Goal: Check status: Check status

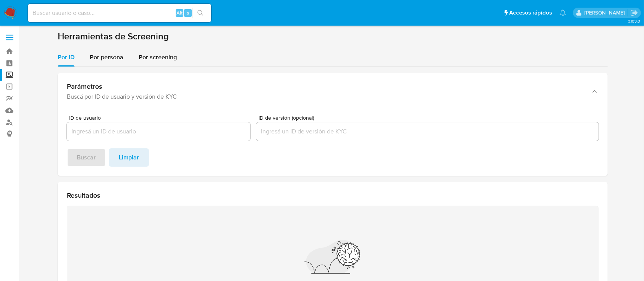
click at [6, 8] on img at bounding box center [10, 12] width 13 height 13
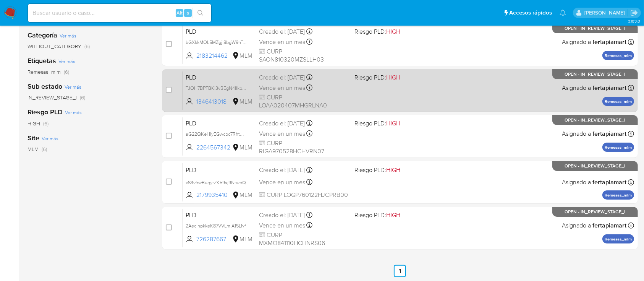
scroll to position [138, 0]
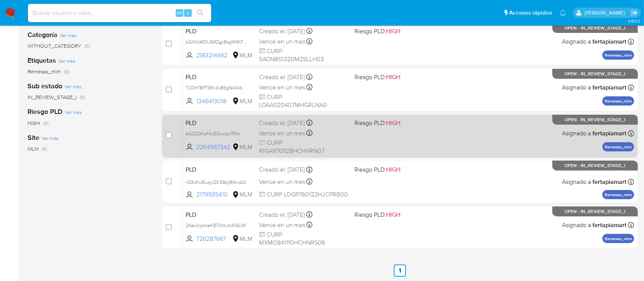
click at [227, 120] on span "PLD" at bounding box center [219, 122] width 67 height 10
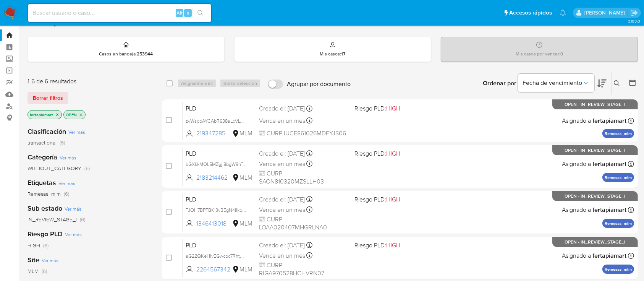
scroll to position [0, 0]
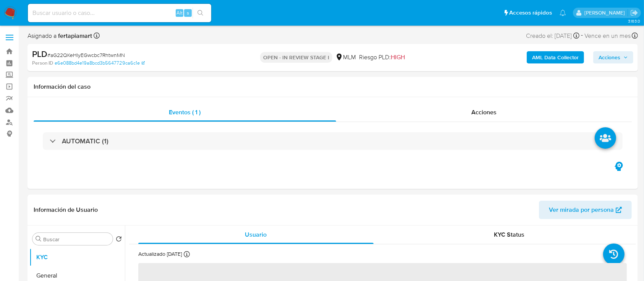
select select "10"
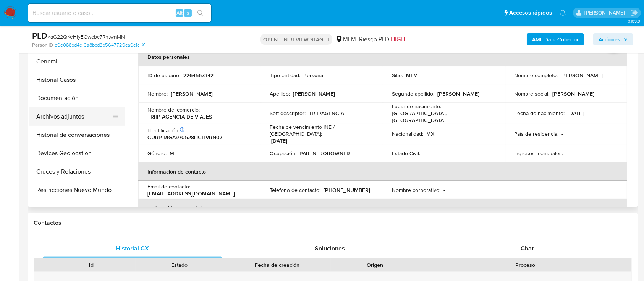
click at [58, 122] on button "Archivos adjuntos" at bounding box center [73, 116] width 89 height 18
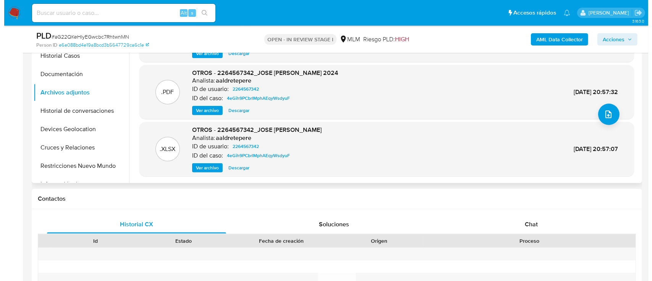
scroll to position [222, 0]
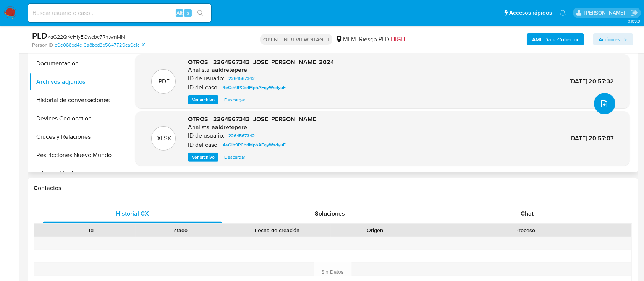
click at [606, 101] on button "upload-file" at bounding box center [604, 103] width 21 height 21
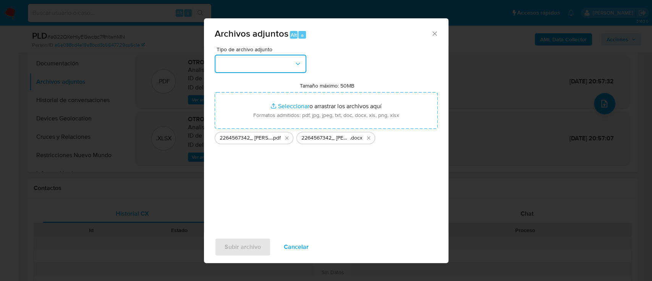
click at [278, 64] on button "button" at bounding box center [261, 64] width 92 height 18
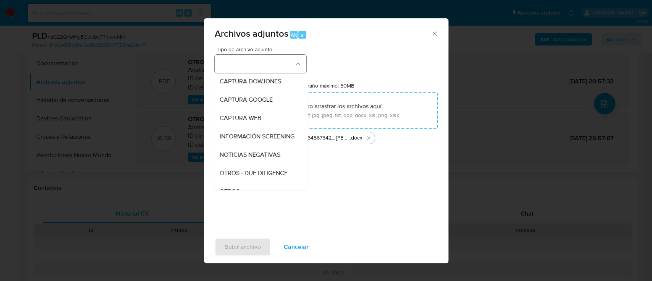
scroll to position [40, 0]
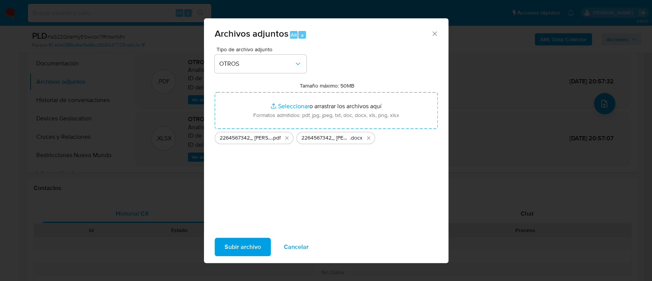
click at [232, 243] on span "Subir archivo" at bounding box center [243, 246] width 36 height 17
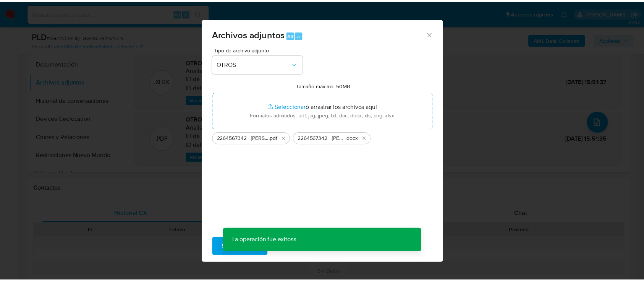
scroll to position [24, 0]
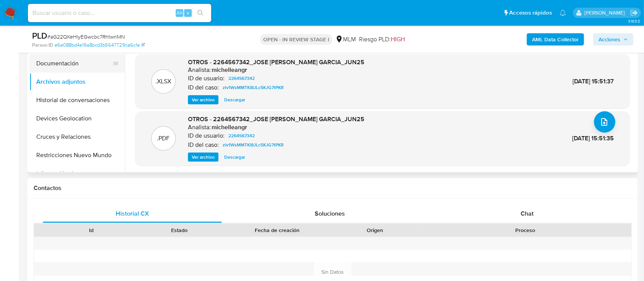
click at [69, 65] on button "Documentación" at bounding box center [73, 63] width 89 height 18
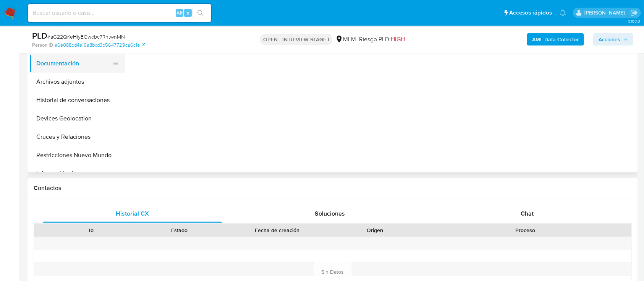
scroll to position [0, 0]
click at [76, 81] on button "Archivos adjuntos" at bounding box center [73, 82] width 89 height 18
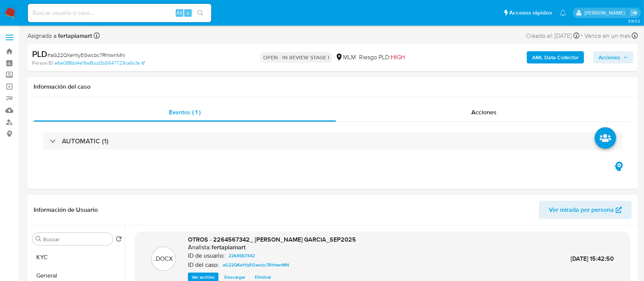
scroll to position [29, 0]
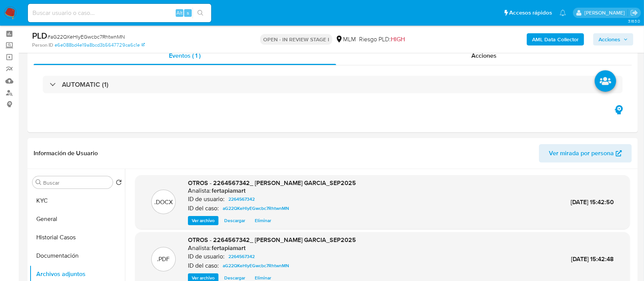
click at [551, 44] on b "AML Data Collector" at bounding box center [555, 39] width 47 height 12
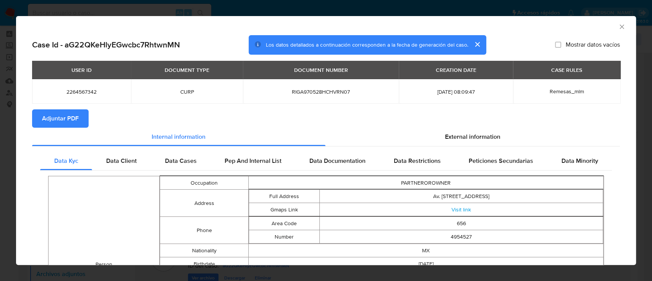
click at [618, 26] on icon "Cerrar ventana" at bounding box center [622, 27] width 8 height 8
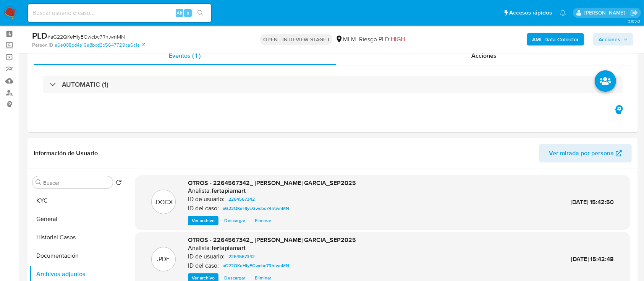
click at [611, 34] on span "Acciones" at bounding box center [610, 39] width 22 height 12
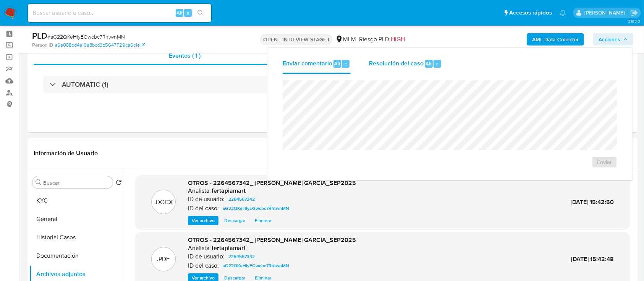
click at [413, 57] on div "Resolución del caso Alt r" at bounding box center [405, 64] width 73 height 20
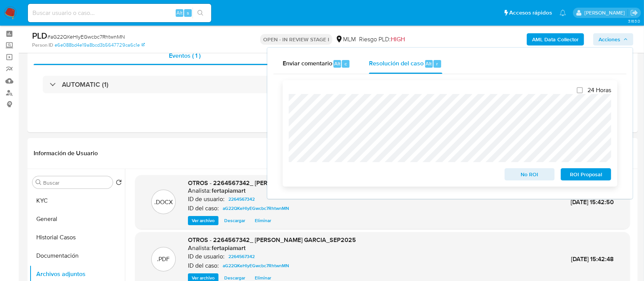
click at [520, 170] on span "No ROI" at bounding box center [530, 174] width 40 height 11
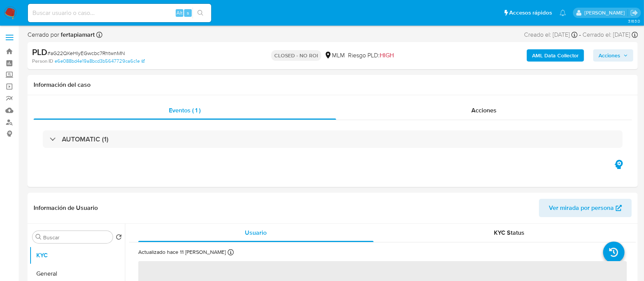
select select "10"
drag, startPoint x: 609, startPoint y: 49, endPoint x: 609, endPoint y: 57, distance: 8.0
click at [609, 57] on div "AML Data Collector Acciones" at bounding box center [534, 56] width 198 height 18
click at [609, 57] on span "Acciones" at bounding box center [610, 55] width 22 height 12
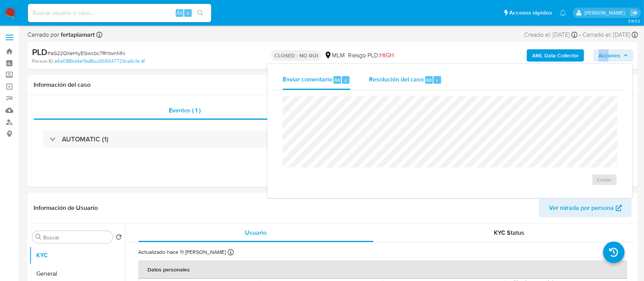
click at [415, 80] on span "Resolución del caso" at bounding box center [396, 79] width 55 height 9
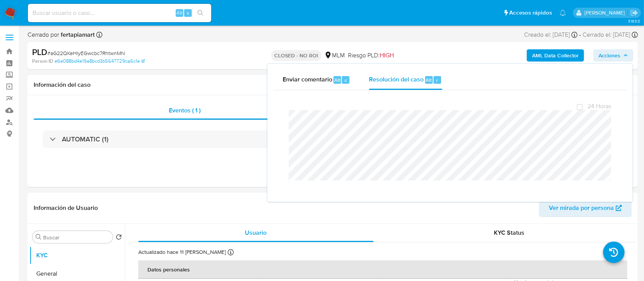
click at [190, 49] on div "PLD # aG22QKeHlyEGwcbc7RhtwnMN" at bounding box center [131, 52] width 198 height 11
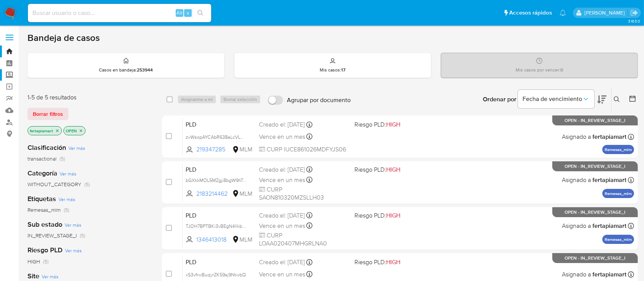
click at [8, 73] on label "Screening" at bounding box center [45, 75] width 91 height 12
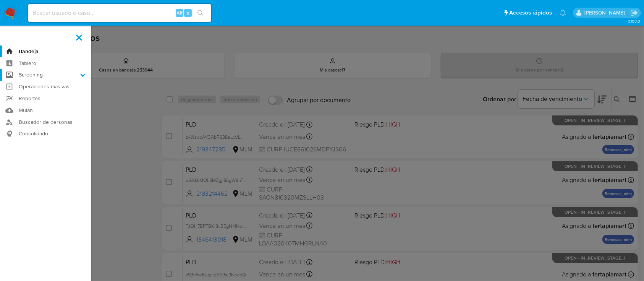
click at [0, 0] on input "Screening" at bounding box center [0, 0] width 0 height 0
click at [43, 106] on link "Herramientas" at bounding box center [45, 105] width 91 height 10
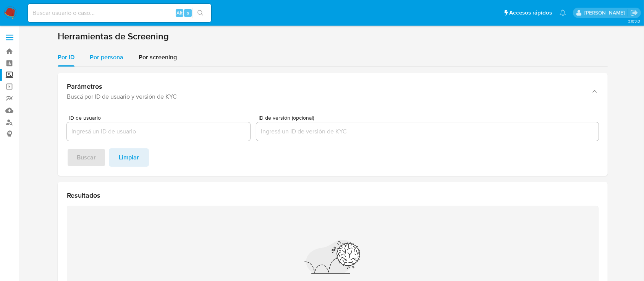
click at [92, 63] on div "Por persona" at bounding box center [107, 57] width 34 height 18
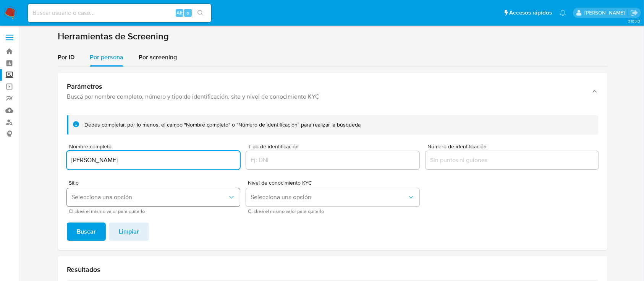
type input "[PERSON_NAME]"
click at [115, 200] on span "Selecciona una opción" at bounding box center [149, 197] width 156 height 8
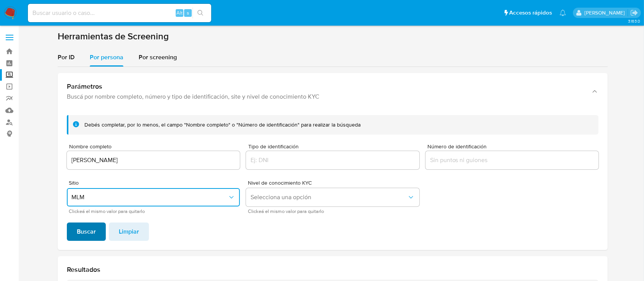
click at [87, 229] on span "Buscar" at bounding box center [86, 231] width 19 height 17
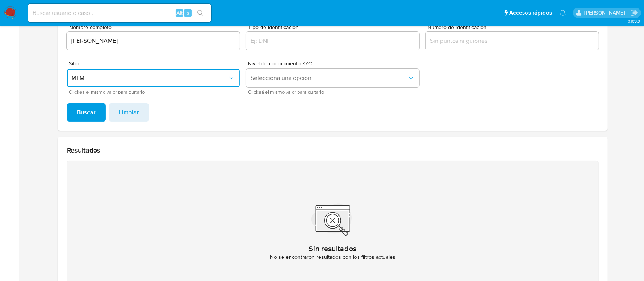
scroll to position [120, 0]
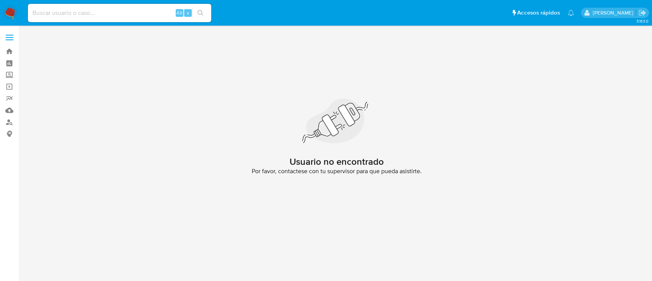
click at [9, 11] on img at bounding box center [10, 12] width 13 height 13
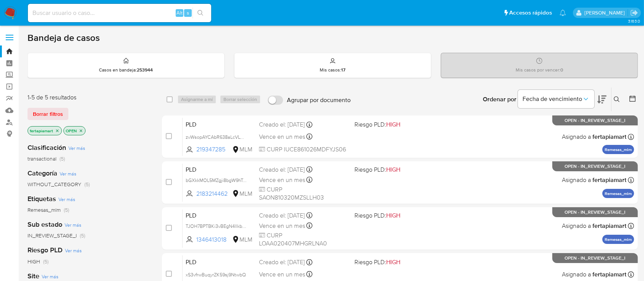
click at [77, 5] on div "Alt s" at bounding box center [119, 13] width 183 height 18
click at [70, 10] on input at bounding box center [119, 13] width 183 height 10
paste input "502068767"
type input "502068767"
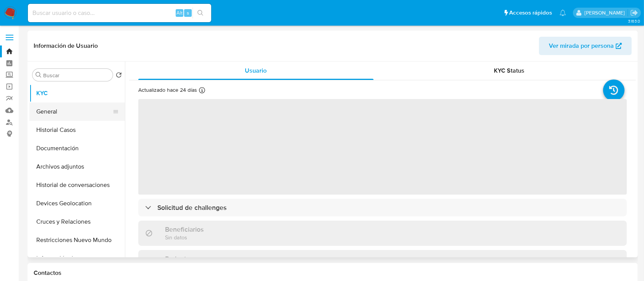
select select "10"
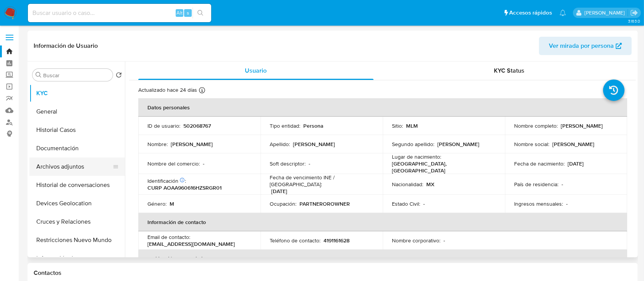
click at [64, 170] on button "Archivos adjuntos" at bounding box center [73, 166] width 89 height 18
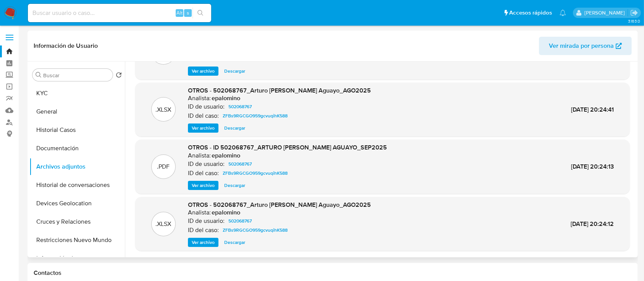
scroll to position [42, 0]
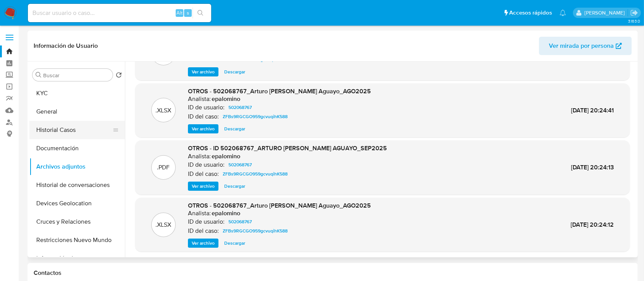
click at [60, 130] on button "Historial Casos" at bounding box center [73, 130] width 89 height 18
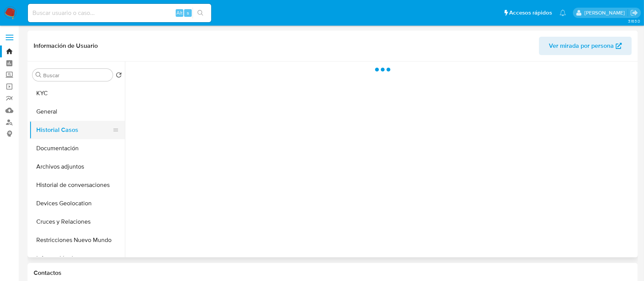
scroll to position [0, 0]
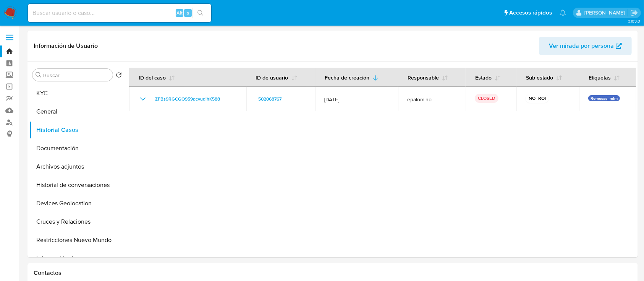
click at [8, 15] on img at bounding box center [10, 12] width 13 height 13
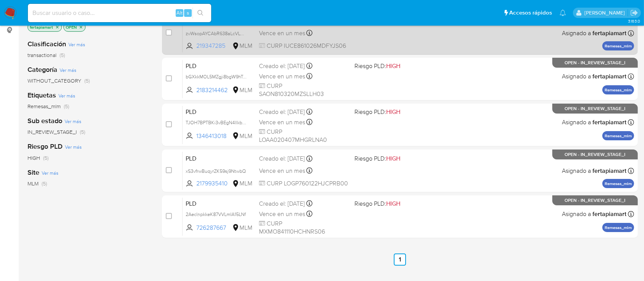
scroll to position [105, 0]
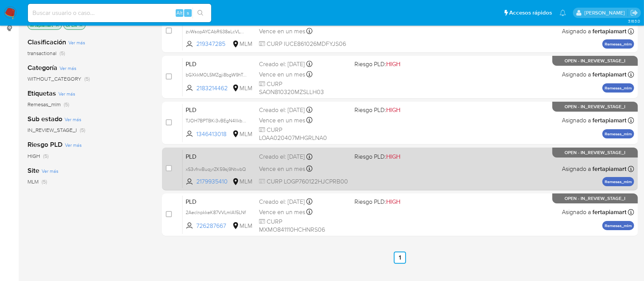
click at [232, 154] on span "PLD" at bounding box center [219, 156] width 67 height 10
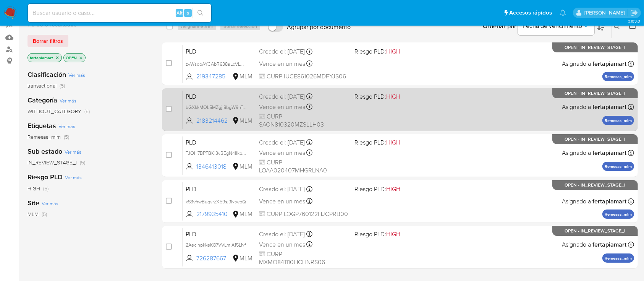
scroll to position [73, 0]
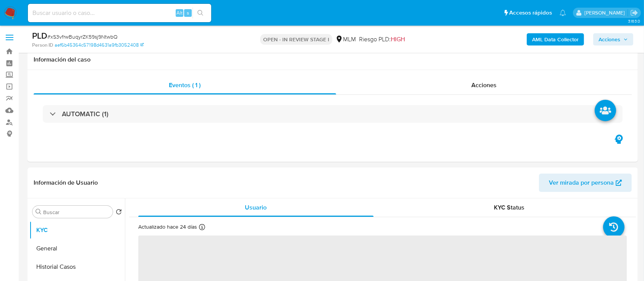
select select "10"
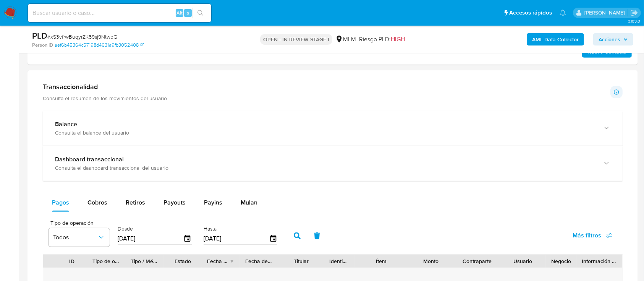
scroll to position [482, 0]
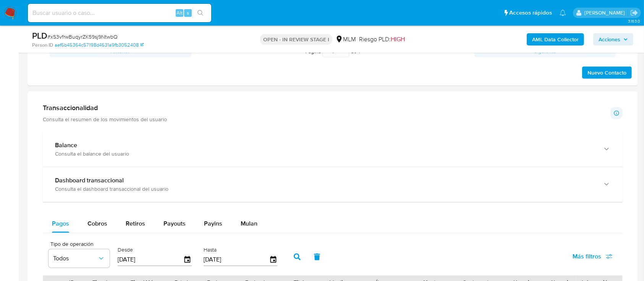
click at [245, 167] on div "Dashboard transaccional Consulta el dashboard transaccional del usuario" at bounding box center [333, 184] width 580 height 35
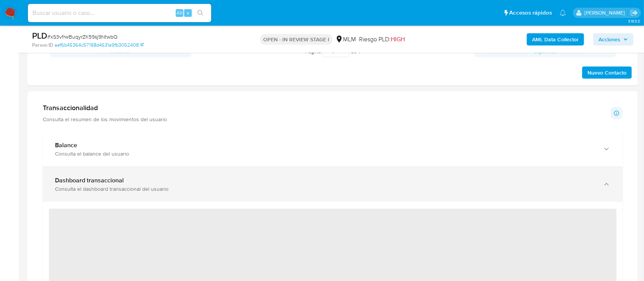
click at [235, 180] on div "Dashboard transaccional" at bounding box center [325, 181] width 540 height 8
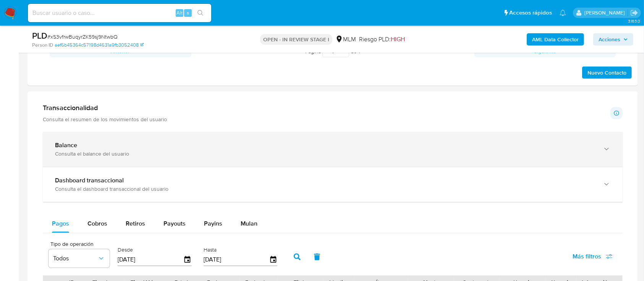
click at [173, 154] on div "Consulta el balance del usuario" at bounding box center [325, 153] width 540 height 7
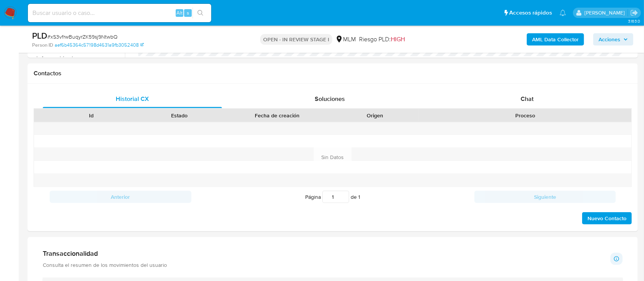
scroll to position [329, 0]
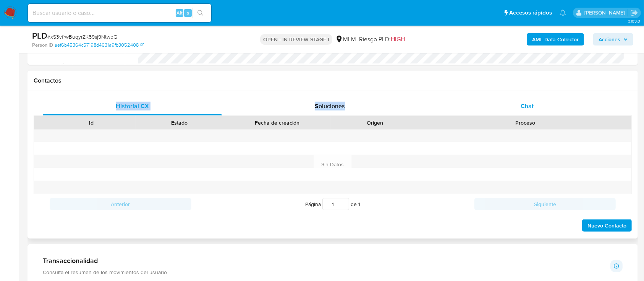
drag, startPoint x: 519, startPoint y: 89, endPoint x: 516, endPoint y: 105, distance: 16.3
click at [516, 105] on div "Contactos Historial CX Soluciones Chat Id Estado Fecha de creación Origen Proce…" at bounding box center [333, 155] width 611 height 168
click at [516, 105] on div "Chat" at bounding box center [527, 106] width 179 height 18
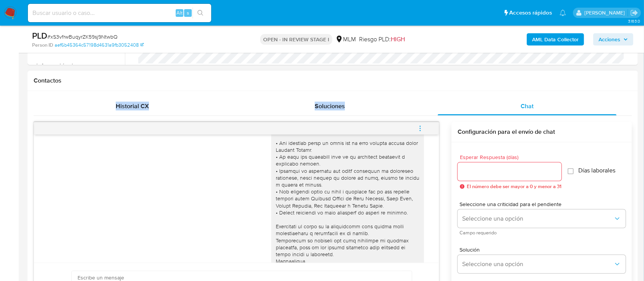
scroll to position [55, 0]
click at [9, 16] on img at bounding box center [10, 12] width 13 height 13
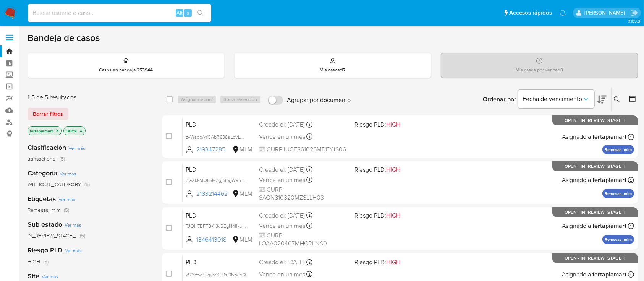
click at [75, 15] on input at bounding box center [119, 13] width 183 height 10
paste input "1146921298"
type input "1146921298"
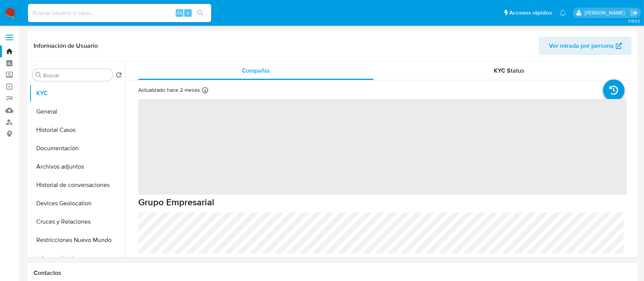
select select "10"
